Goal: Task Accomplishment & Management: Manage account settings

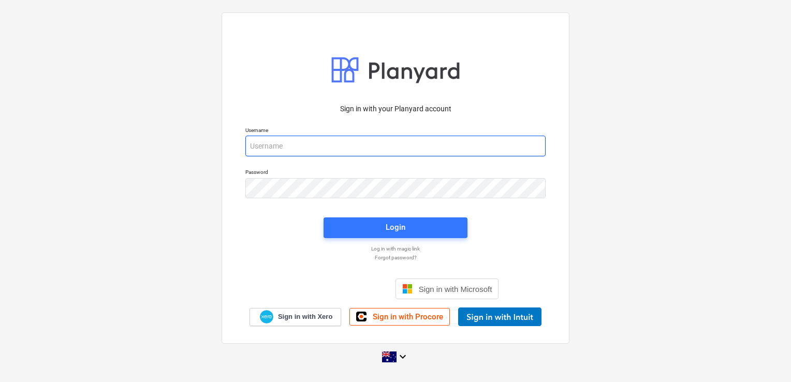
click at [261, 141] on input "email" at bounding box center [395, 146] width 300 height 21
type input "[EMAIL_ADDRESS][DOMAIN_NAME]"
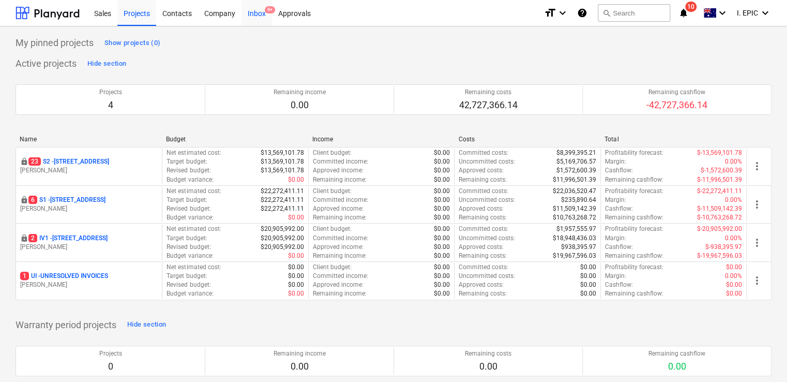
click at [246, 16] on div "Inbox 9+" at bounding box center [257, 12] width 31 height 26
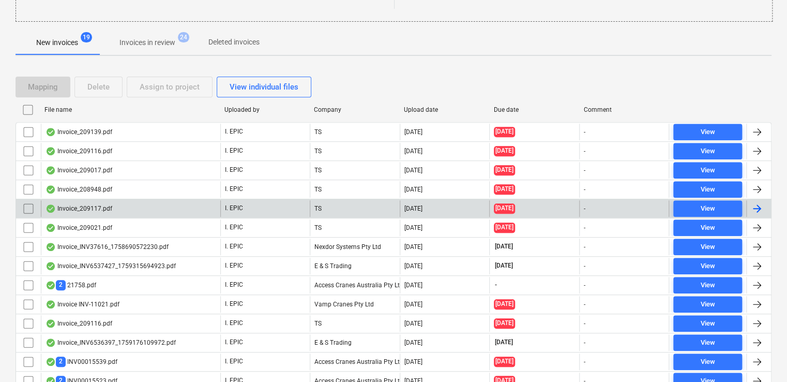
scroll to position [247, 0]
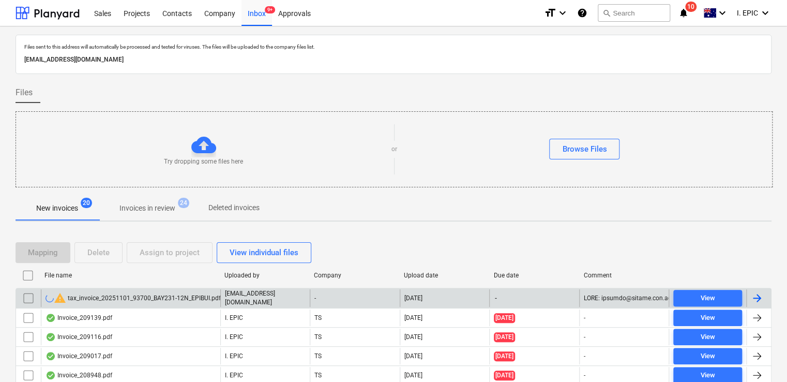
click at [172, 299] on div "warning tax_invoice_20251101_93700_BAY231-12N_EPIBUI.pdf" at bounding box center [133, 298] width 175 height 12
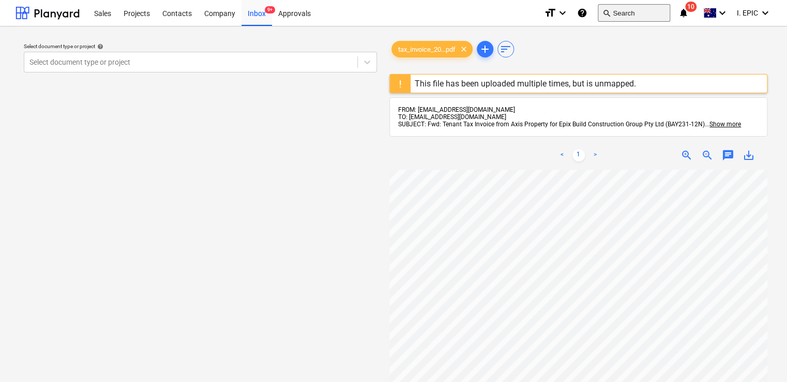
click at [642, 11] on button "search Search" at bounding box center [634, 13] width 72 height 18
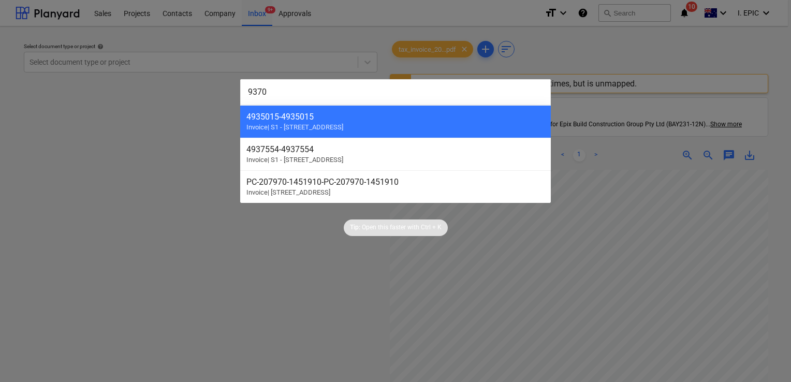
type input "93700"
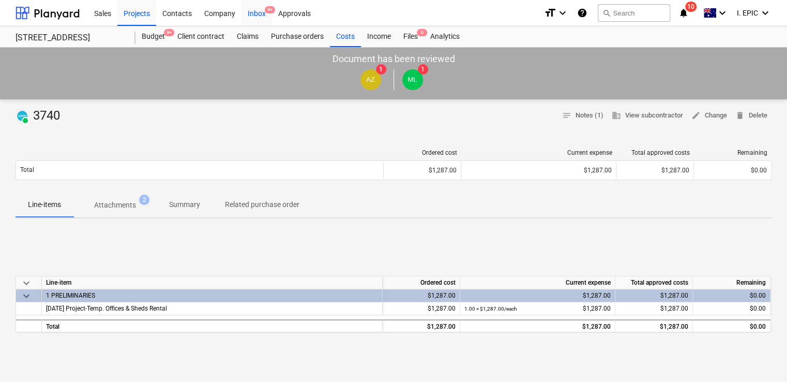
click at [250, 18] on div "Inbox 9+" at bounding box center [257, 12] width 31 height 26
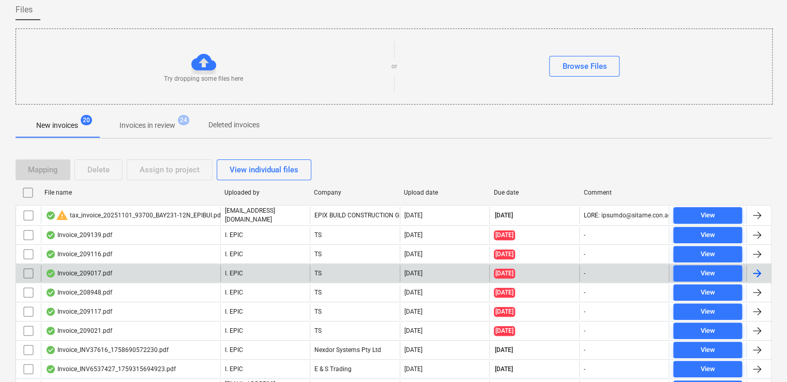
scroll to position [103, 0]
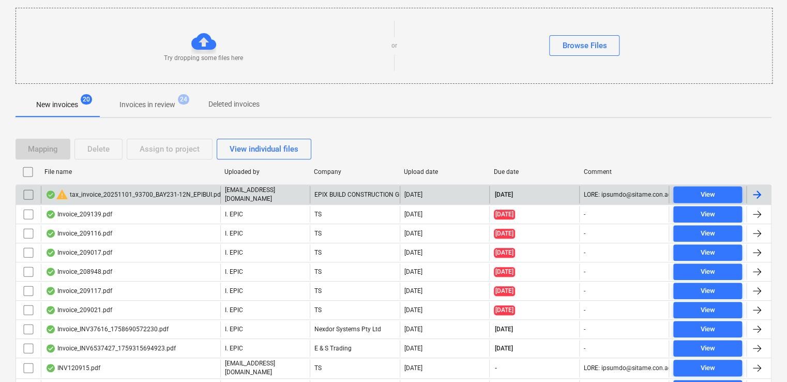
click at [130, 194] on div "warning tax_invoice_20251101_93700_BAY231-12N_EPIBUI.pdf" at bounding box center [134, 194] width 177 height 12
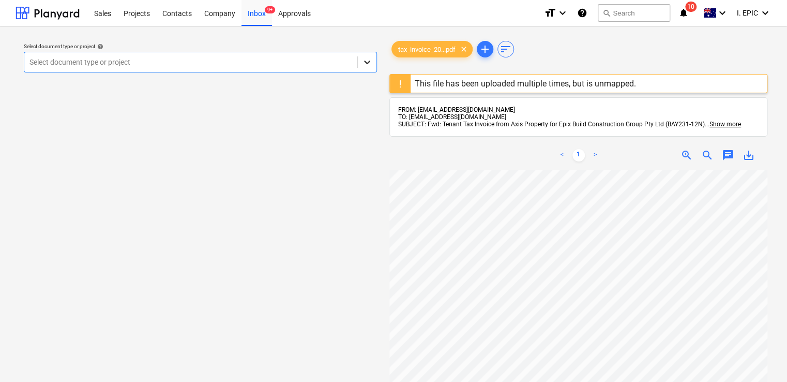
click at [360, 60] on div at bounding box center [367, 62] width 19 height 19
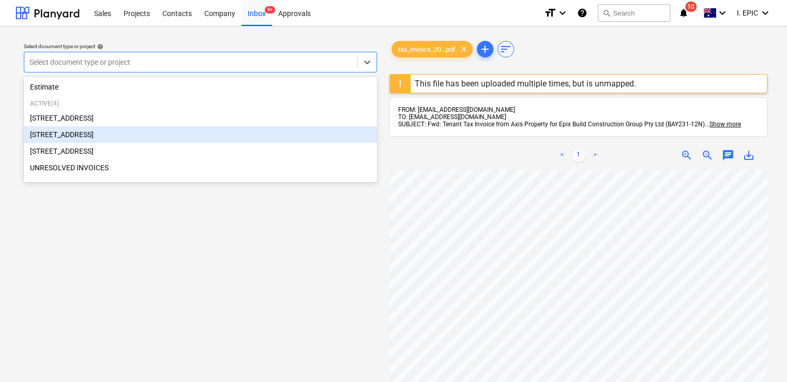
click at [126, 138] on div "[STREET_ADDRESS]" at bounding box center [200, 134] width 353 height 17
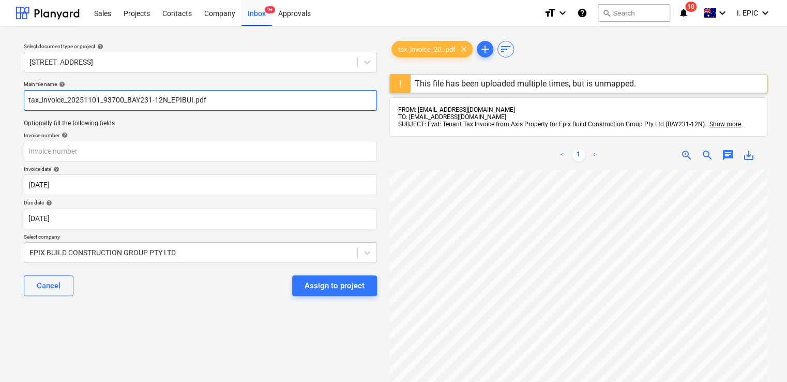
drag, startPoint x: 103, startPoint y: 100, endPoint x: 18, endPoint y: 100, distance: 85.4
click at [18, 100] on div "Select document type or project help [STREET_ADDRESS] file name help tax_invoic…" at bounding box center [201, 281] width 370 height 492
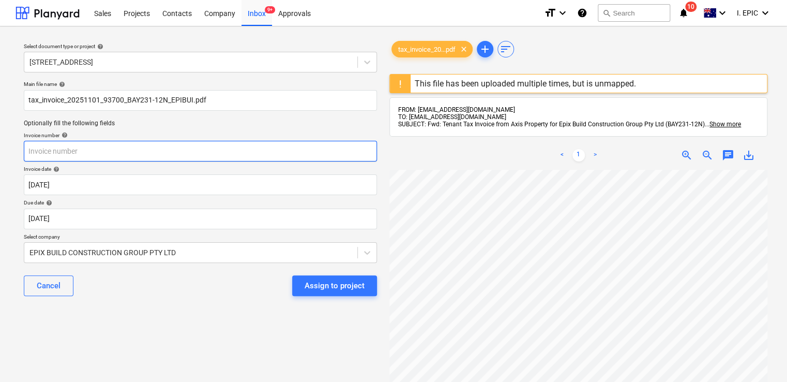
click at [60, 148] on input "text" at bounding box center [200, 151] width 353 height 21
type input "93700"
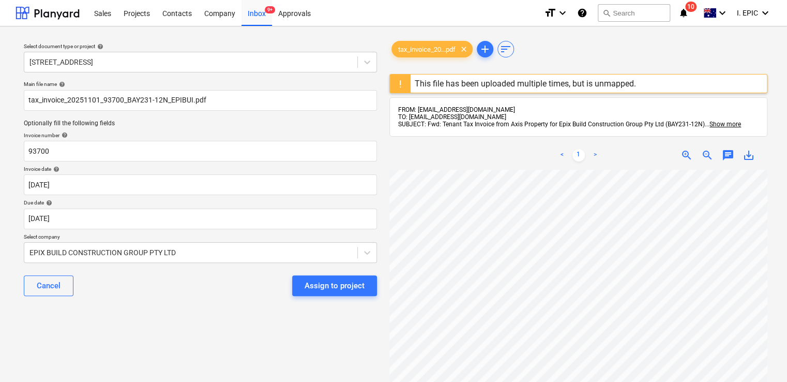
click at [147, 287] on div "Cancel Assign to project" at bounding box center [200, 285] width 353 height 37
click at [634, 16] on button "search Search" at bounding box center [634, 13] width 72 height 18
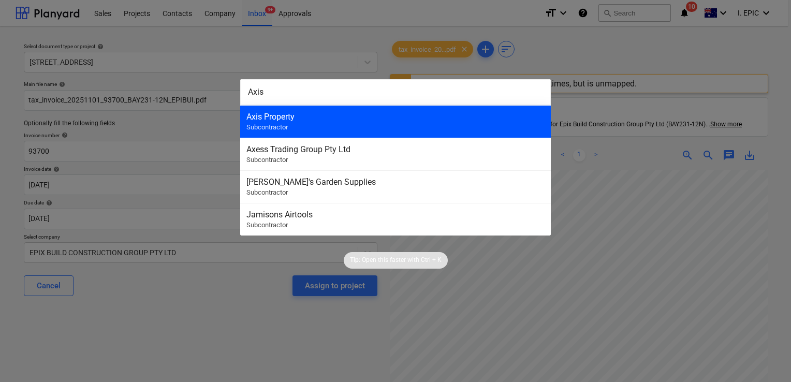
type input "Axis"
click at [400, 108] on div "Axis Property Subcontractor" at bounding box center [395, 121] width 310 height 33
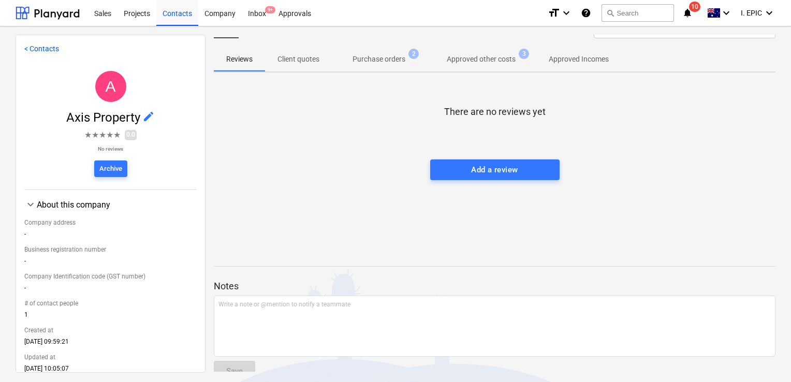
scroll to position [35, 0]
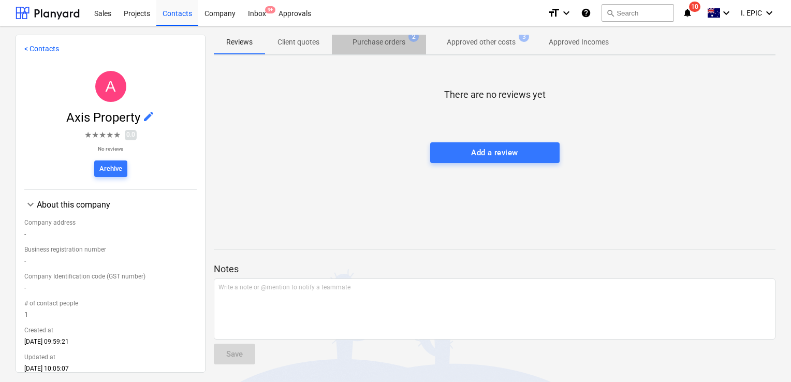
click at [381, 49] on span "Purchase orders 2" at bounding box center [379, 42] width 94 height 19
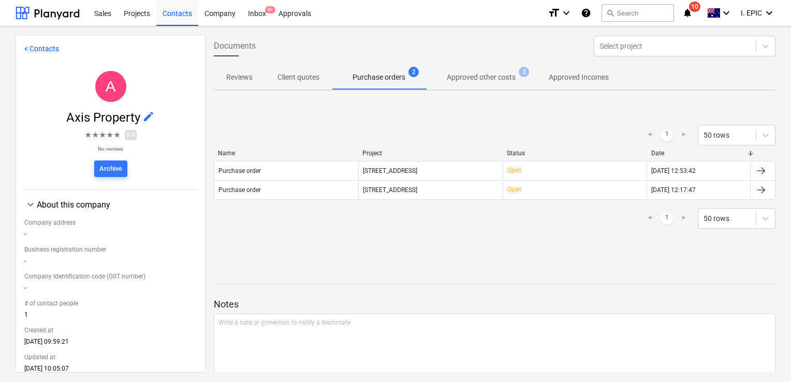
click at [468, 81] on p "Approved other costs" at bounding box center [481, 77] width 69 height 11
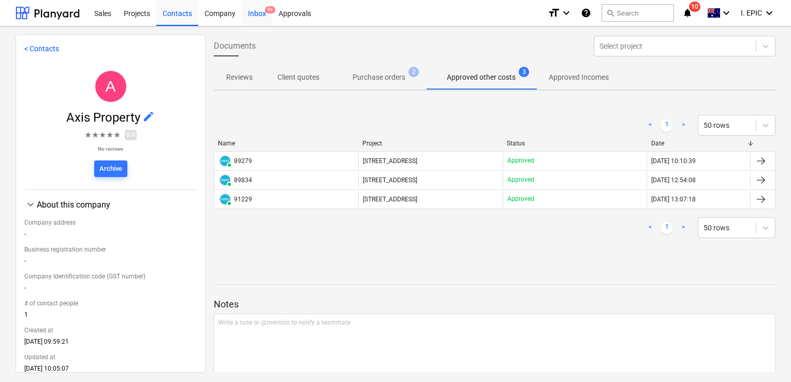
click at [251, 16] on div "Inbox 9+" at bounding box center [257, 12] width 31 height 26
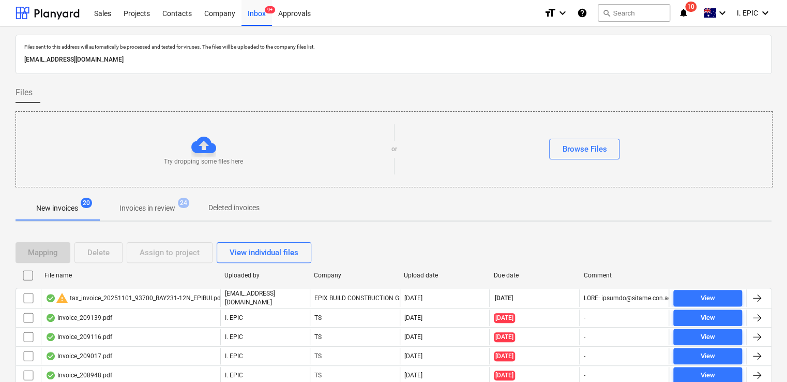
click at [143, 295] on div "warning tax_invoice_20251101_93700_BAY231-12N_EPIBUI.pdf" at bounding box center [134, 298] width 177 height 12
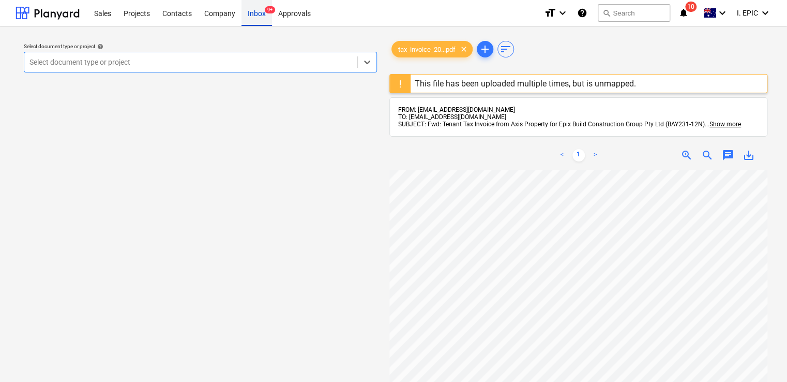
click at [250, 13] on div "Inbox 9+" at bounding box center [257, 12] width 31 height 26
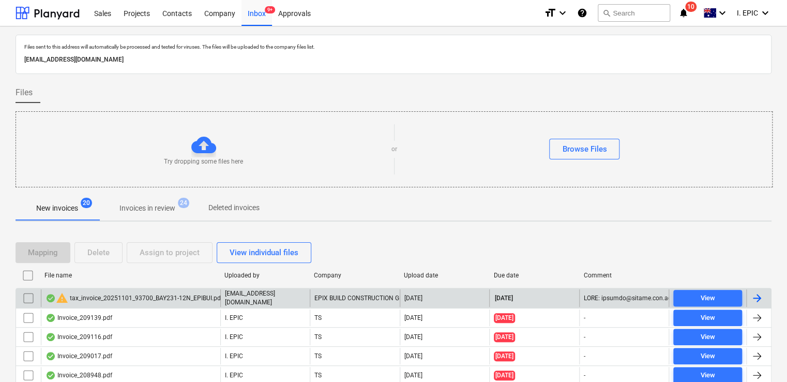
click at [212, 294] on div "warning tax_invoice_20251101_93700_BAY231-12N_EPIBUI.pdf" at bounding box center [134, 298] width 177 height 12
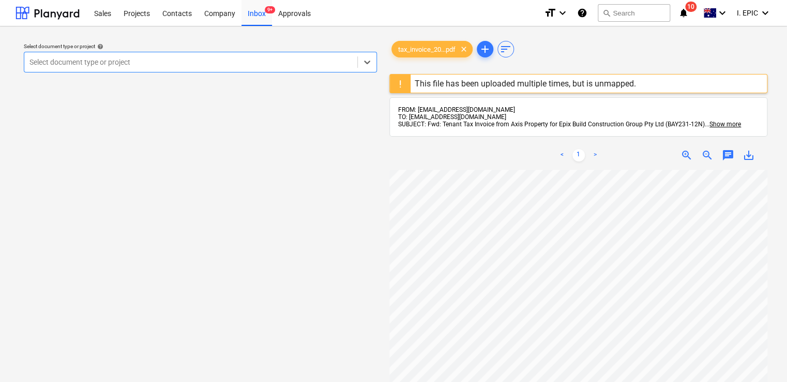
click at [726, 156] on span "chat" at bounding box center [728, 155] width 12 height 12
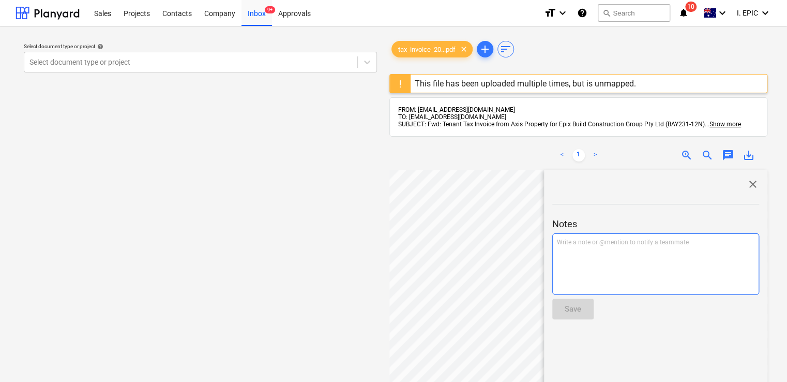
click at [597, 252] on div "Write a note or @mention to notify a teammate [PERSON_NAME]" at bounding box center [656, 263] width 207 height 61
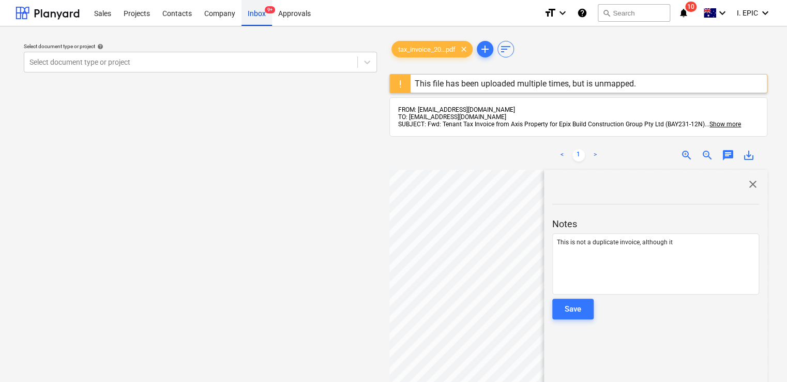
click at [254, 10] on div "Inbox 9+" at bounding box center [257, 12] width 31 height 26
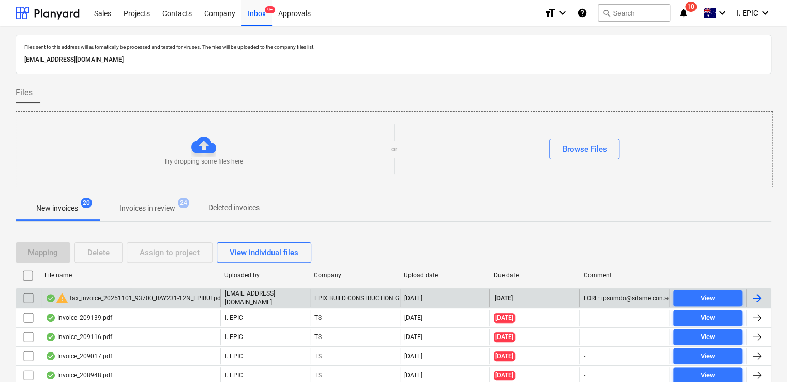
click at [294, 296] on div "[EMAIL_ADDRESS][DOMAIN_NAME]" at bounding box center [265, 298] width 90 height 18
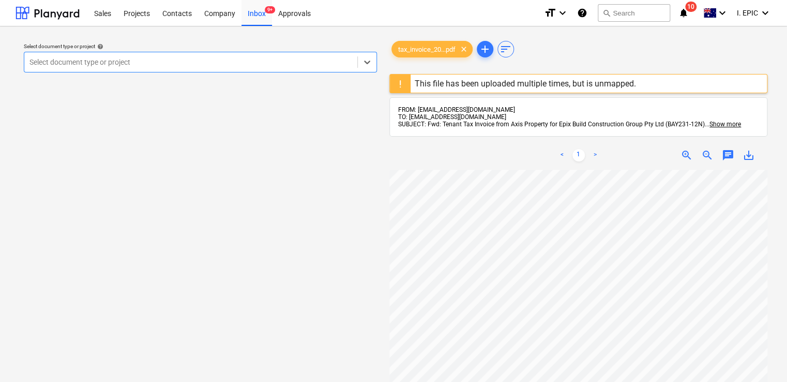
click at [727, 162] on div "< 1 > zoom_in zoom_out chat 0 save_alt" at bounding box center [579, 155] width 378 height 29
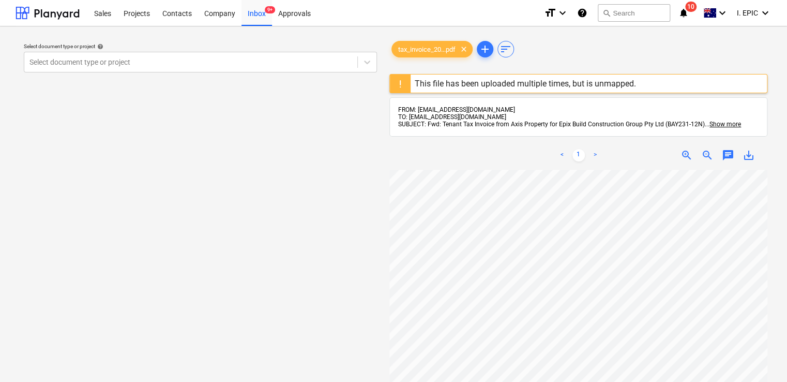
click at [726, 156] on span "chat" at bounding box center [728, 155] width 12 height 12
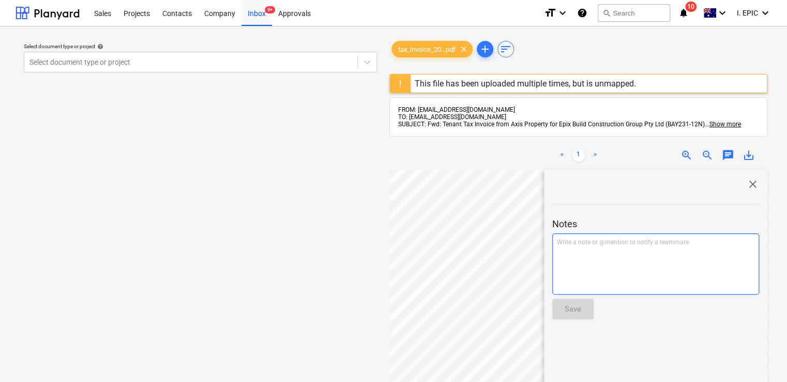
click at [608, 241] on p "Write a note or @mention to notify a teammate [PERSON_NAME]" at bounding box center [656, 242] width 198 height 9
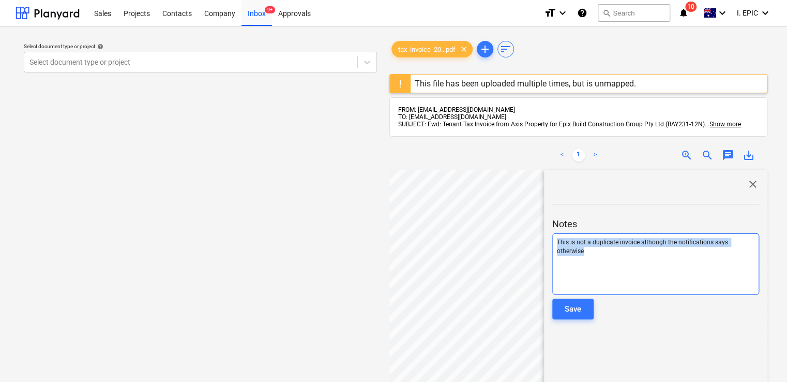
copy span "This is not a duplicate invoice although the notifications says otherwise"
click at [599, 266] on div "This is not a duplicate invoice although the notifications says otherwise" at bounding box center [656, 263] width 207 height 61
click at [581, 270] on p "Rent" at bounding box center [656, 268] width 198 height 9
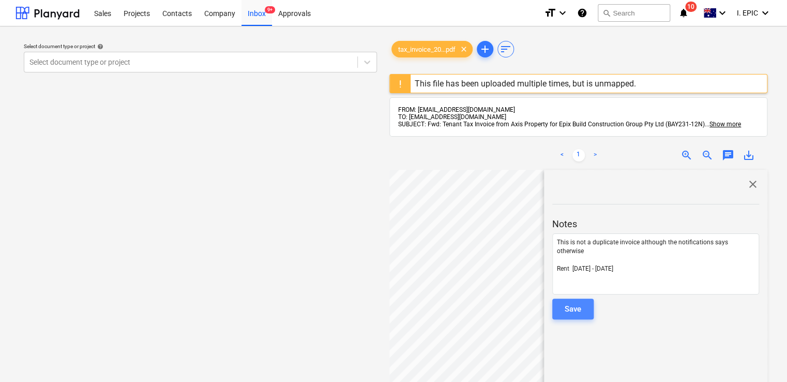
click at [583, 309] on button "Save" at bounding box center [573, 309] width 41 height 21
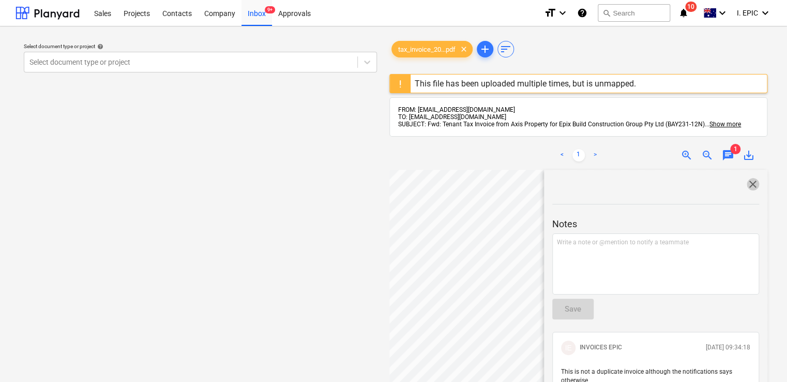
click at [749, 181] on span "close" at bounding box center [753, 184] width 12 height 12
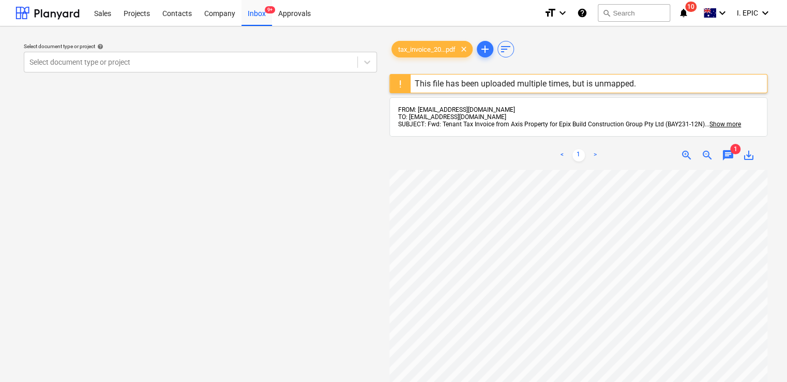
click at [726, 156] on span "chat" at bounding box center [728, 155] width 12 height 12
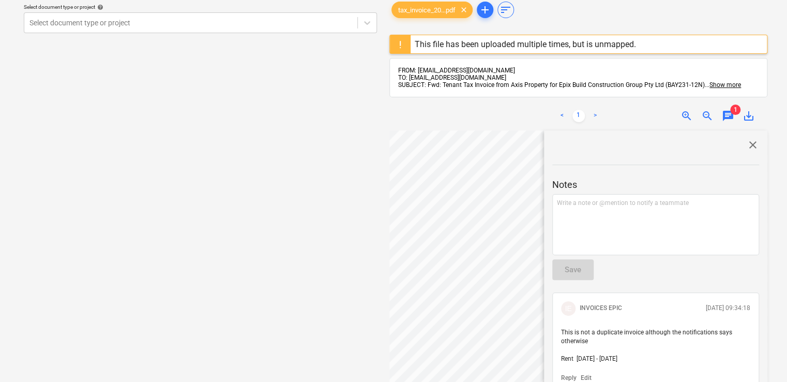
scroll to position [103, 0]
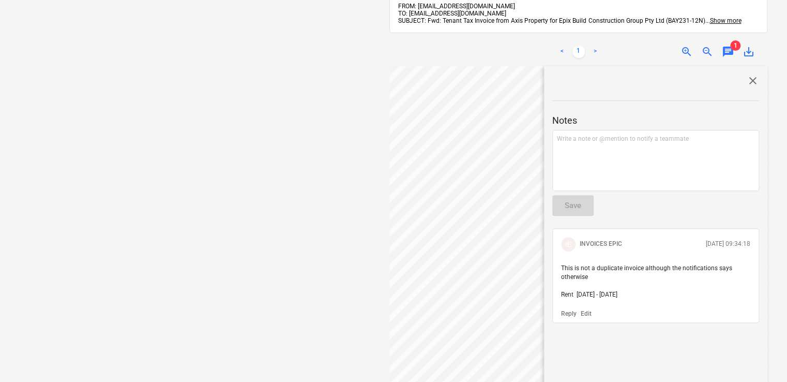
click at [583, 314] on p "Edit" at bounding box center [586, 313] width 11 height 9
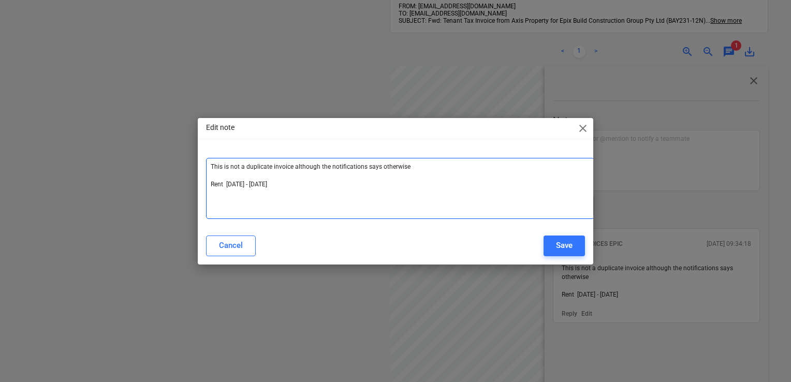
click at [345, 197] on div "This is not a duplicate invoice although the notifications says otherwise ﻿ ﻿ ﻿…" at bounding box center [400, 188] width 388 height 61
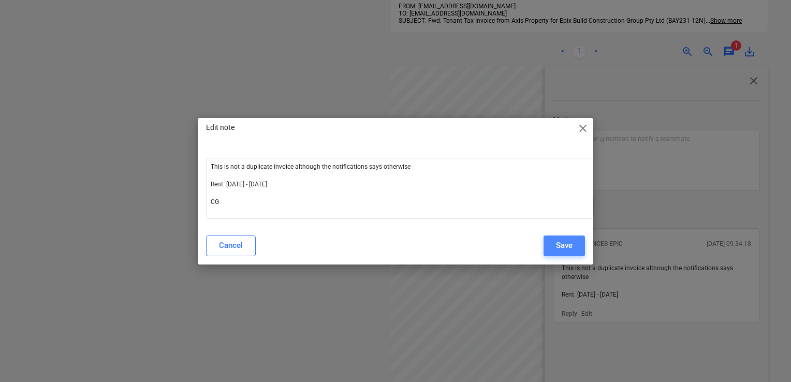
click at [561, 240] on div "Save" at bounding box center [564, 245] width 17 height 13
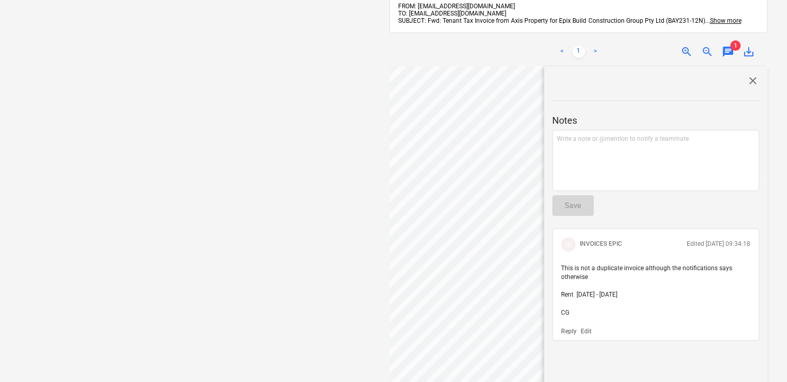
click at [749, 77] on span "close" at bounding box center [753, 81] width 12 height 12
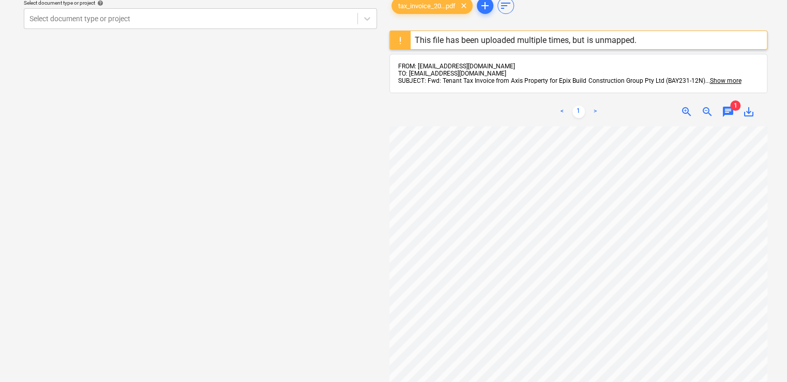
scroll to position [0, 0]
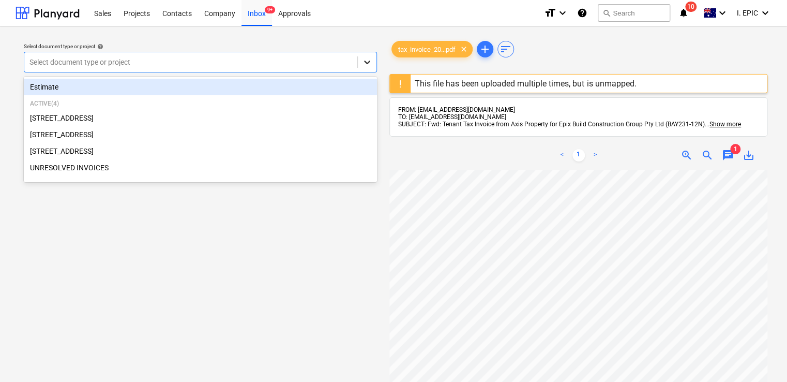
click at [364, 66] on icon at bounding box center [367, 62] width 10 height 10
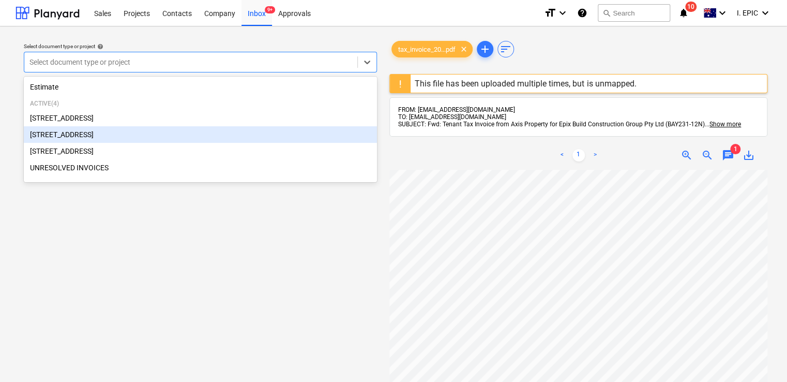
click at [169, 136] on div "[STREET_ADDRESS]" at bounding box center [200, 134] width 353 height 17
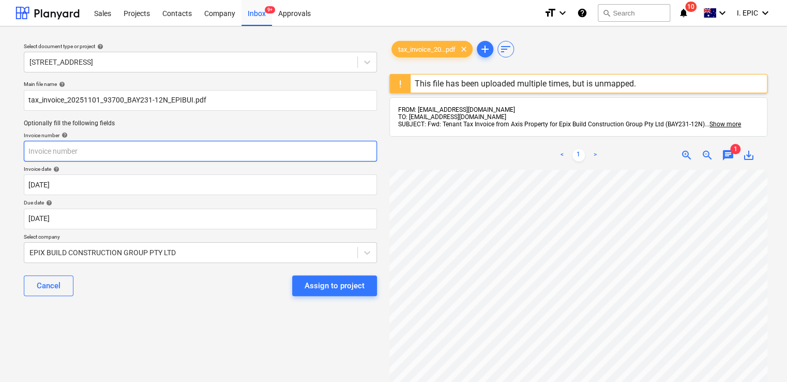
click at [72, 153] on input "text" at bounding box center [200, 151] width 353 height 21
type input "93700"
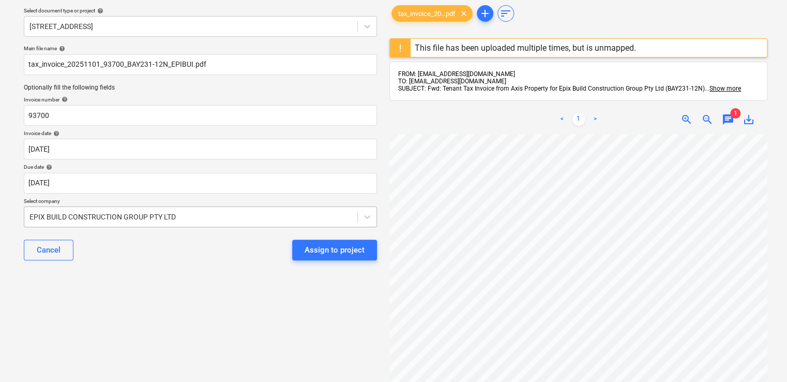
click at [202, 257] on body "Sales Projects Contacts Company Inbox 9+ Approvals format_size keyboard_arrow_d…" at bounding box center [393, 155] width 787 height 382
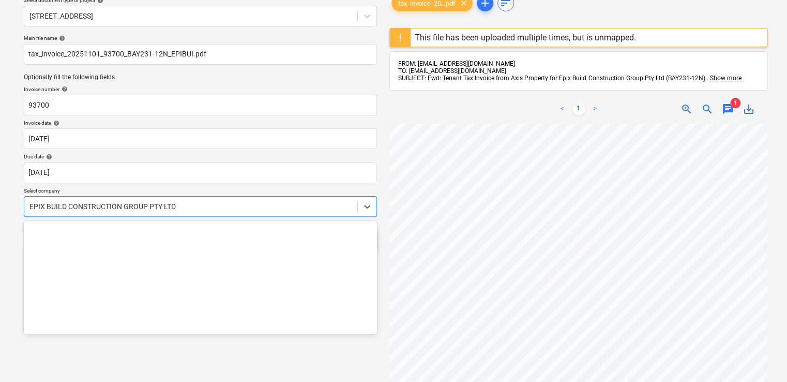
scroll to position [6211, 0]
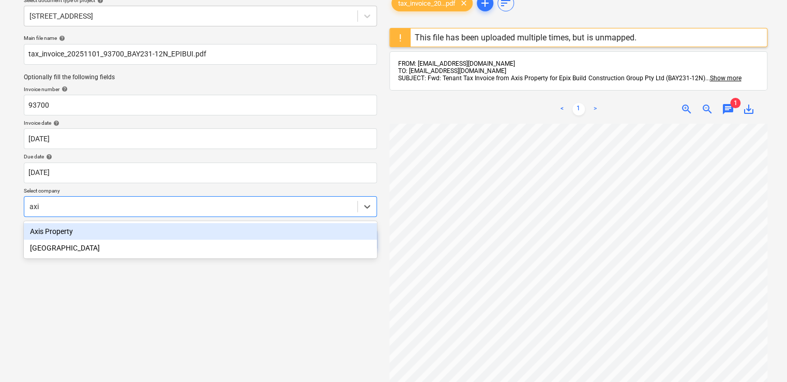
type input "axis"
drag, startPoint x: 207, startPoint y: 227, endPoint x: 213, endPoint y: 236, distance: 10.9
click at [213, 236] on div "Axis Property" at bounding box center [200, 231] width 353 height 17
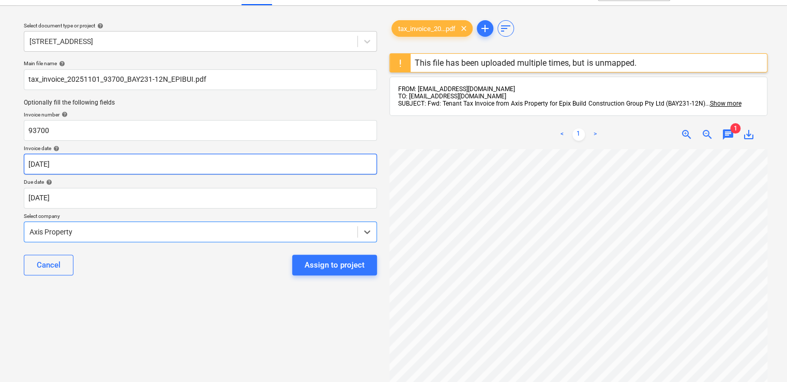
scroll to position [0, 0]
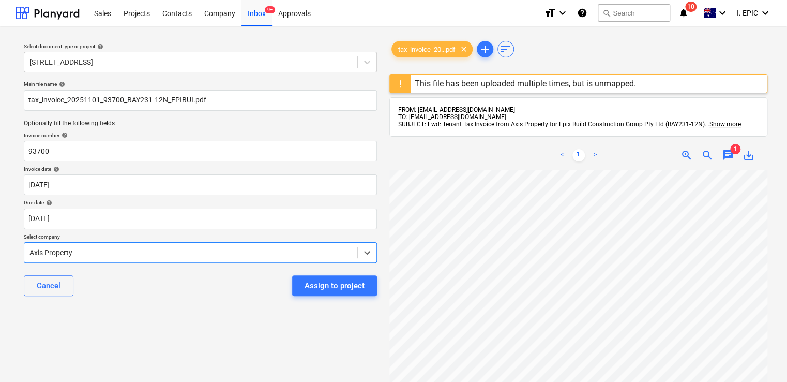
click at [324, 281] on div "Assign to project" at bounding box center [335, 285] width 60 height 13
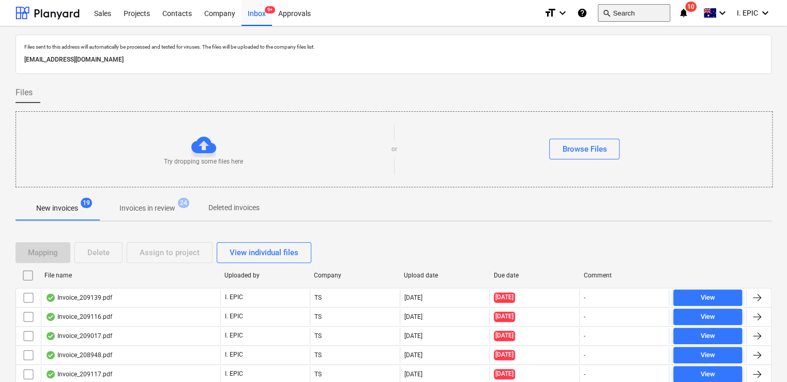
click at [631, 12] on button "search Search" at bounding box center [634, 13] width 72 height 18
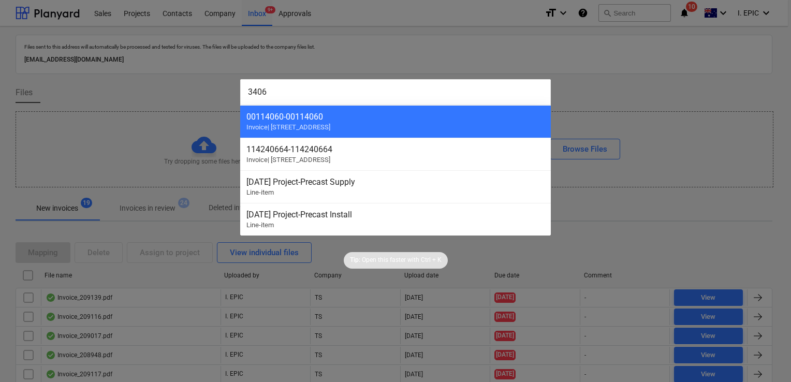
type input "34062"
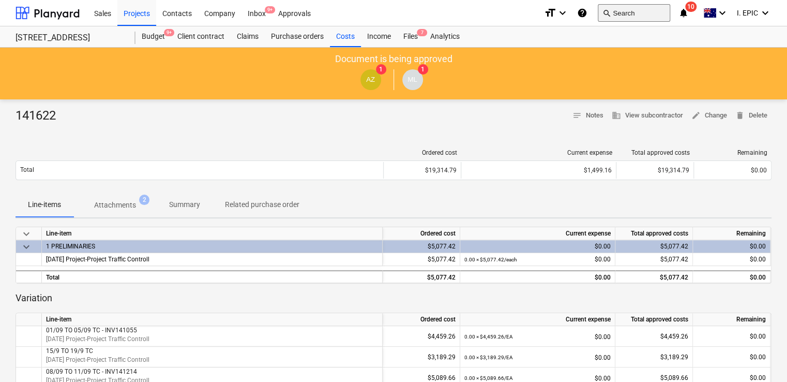
click at [608, 10] on span "search" at bounding box center [607, 13] width 8 height 8
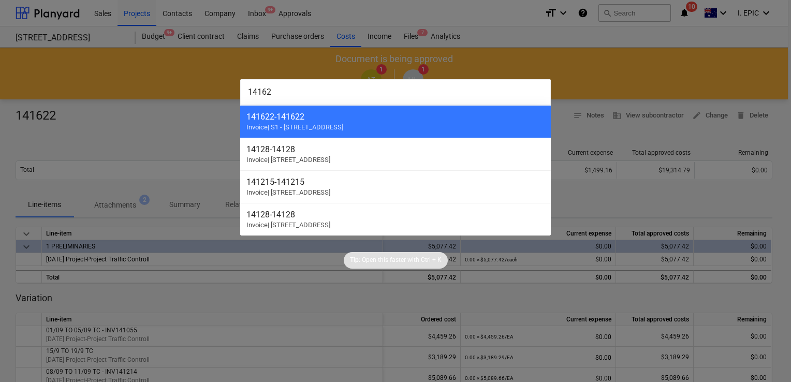
type input "141623"
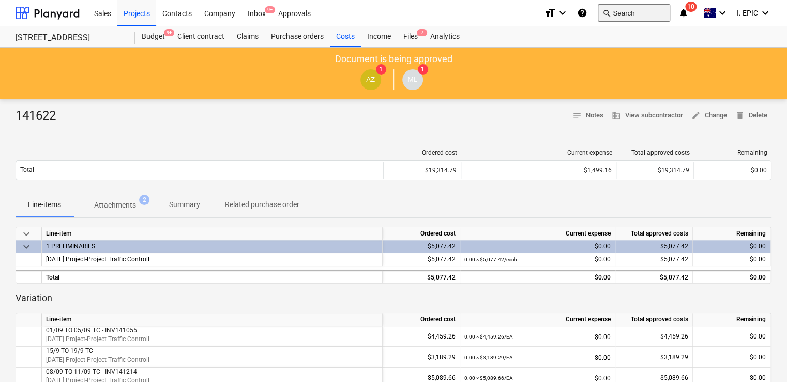
click at [610, 9] on span "search" at bounding box center [607, 13] width 8 height 8
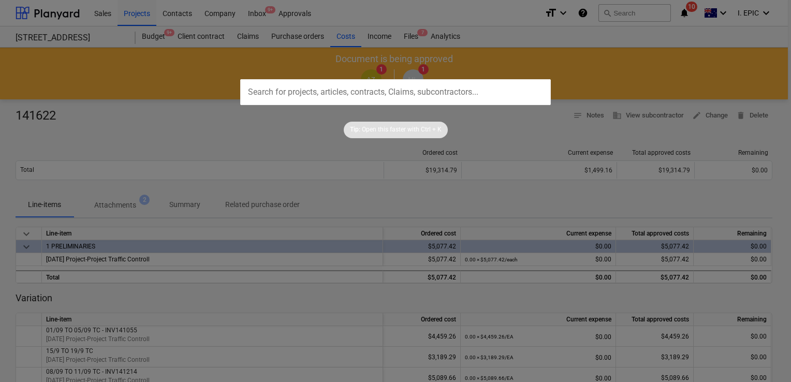
click at [295, 140] on div at bounding box center [395, 191] width 791 height 382
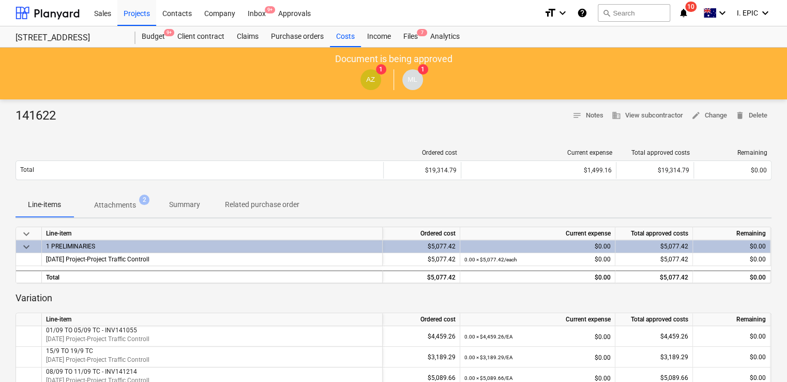
click at [119, 203] on p "Attachments" at bounding box center [115, 205] width 42 height 11
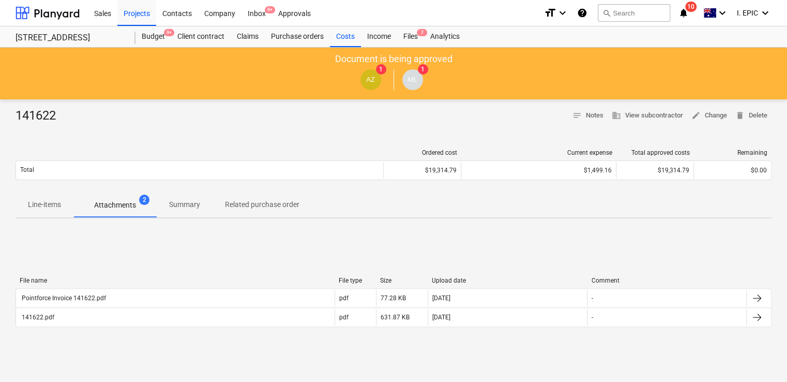
click at [175, 208] on p "Summary" at bounding box center [184, 204] width 31 height 11
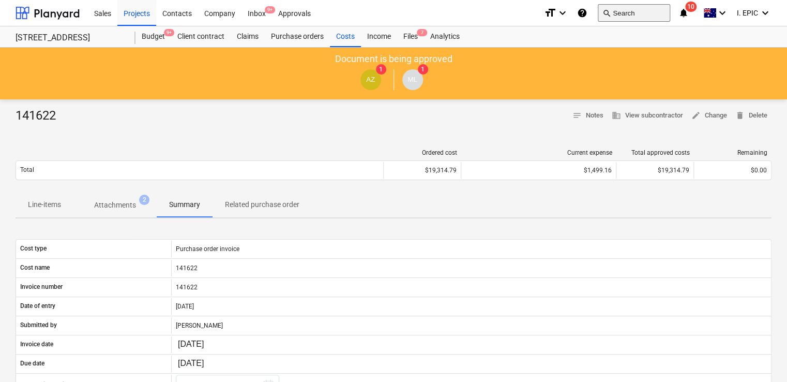
click at [613, 11] on button "search Search" at bounding box center [634, 13] width 72 height 18
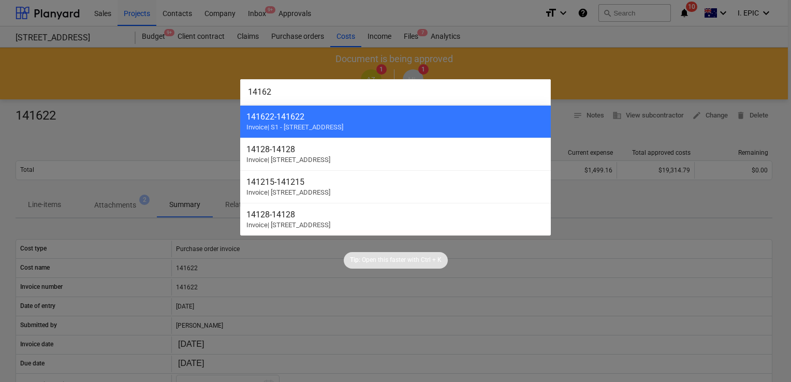
type input "141623"
